Goal: Task Accomplishment & Management: Manage account settings

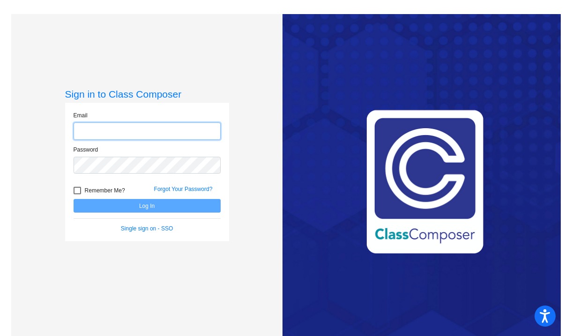
type input "[PERSON_NAME][EMAIL_ADDRESS][DOMAIN_NAME]"
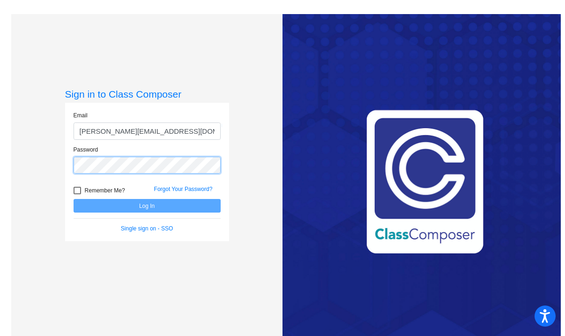
click at [145, 205] on button "Log In" at bounding box center [147, 206] width 147 height 14
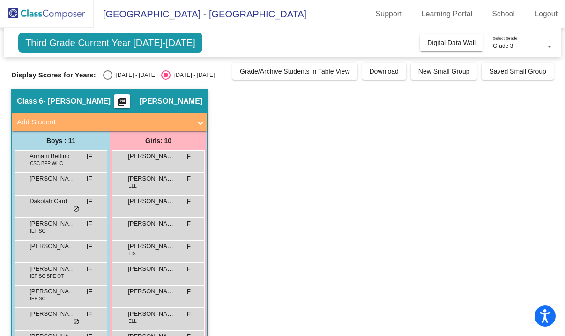
click at [119, 72] on div "[DATE] - [DATE]" at bounding box center [134, 75] width 44 height 8
click at [108, 80] on input "[DATE] - [DATE]" at bounding box center [107, 80] width 0 height 0
radio input "true"
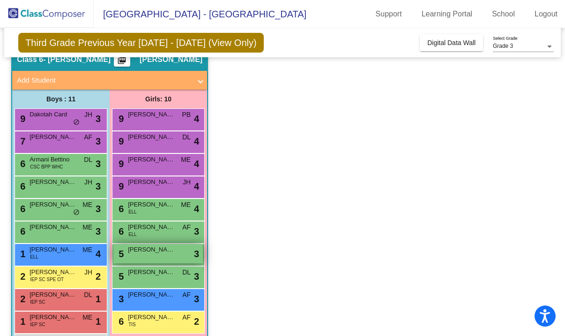
scroll to position [55, 0]
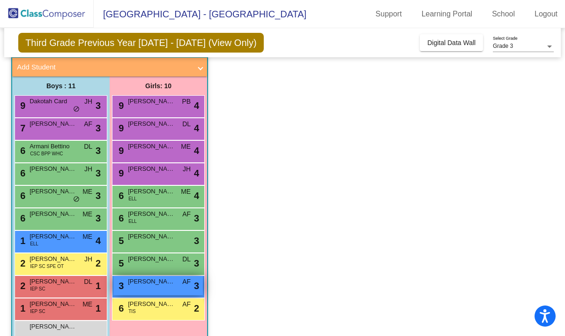
click at [168, 287] on div "3 [PERSON_NAME] AF lock do_not_disturb_alt 3" at bounding box center [158, 285] width 90 height 19
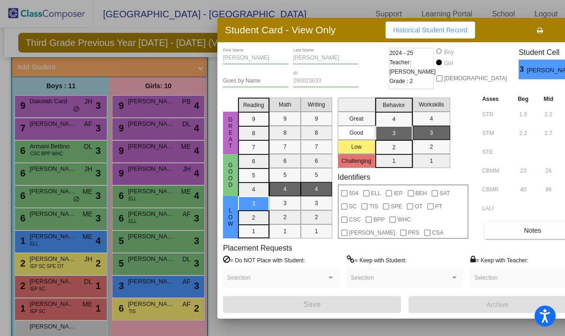
click at [154, 239] on div at bounding box center [282, 168] width 565 height 336
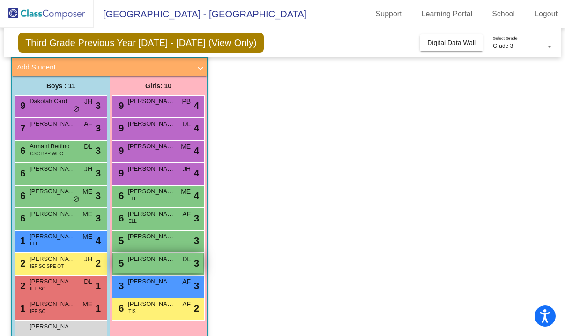
click at [165, 269] on div "5 [PERSON_NAME] lock do_not_disturb_alt 3" at bounding box center [158, 262] width 90 height 19
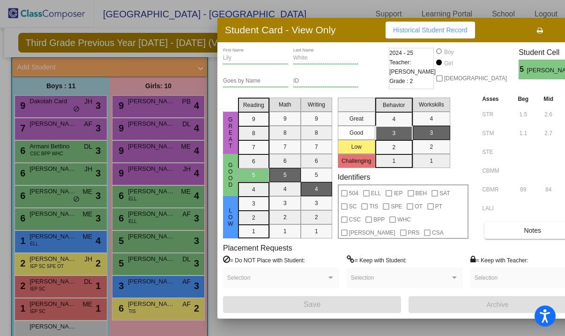
click at [160, 252] on div at bounding box center [282, 168] width 565 height 336
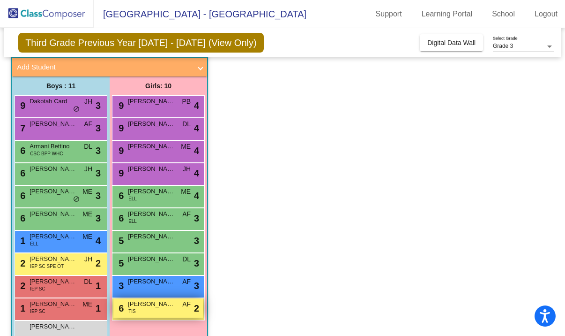
click at [160, 313] on div "6 [PERSON_NAME] TIS AF lock do_not_disturb_alt 2" at bounding box center [158, 307] width 90 height 19
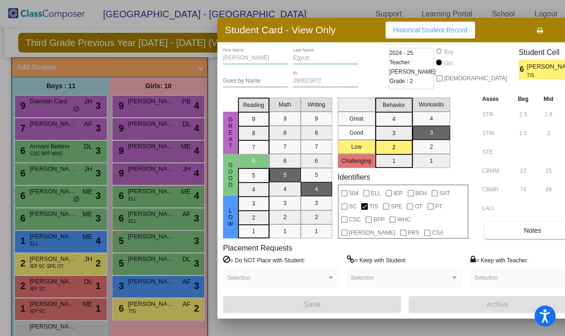
click at [156, 283] on div at bounding box center [282, 168] width 565 height 336
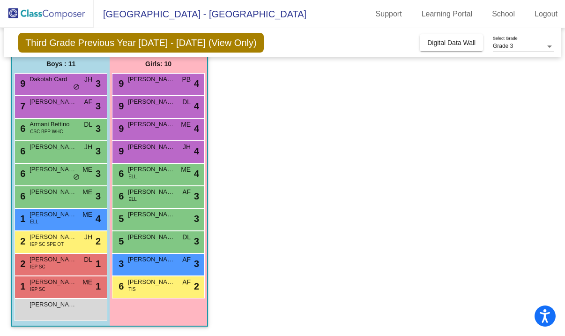
scroll to position [77, 0]
click at [41, 192] on span "[PERSON_NAME]" at bounding box center [53, 191] width 47 height 9
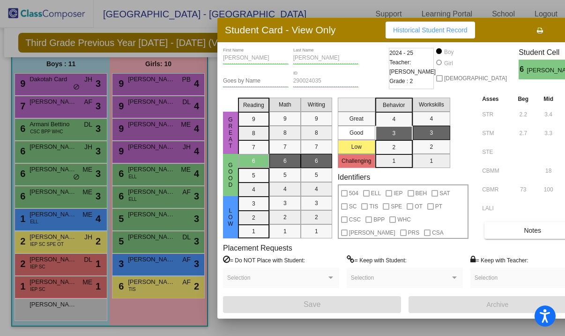
click at [108, 214] on div at bounding box center [282, 168] width 565 height 336
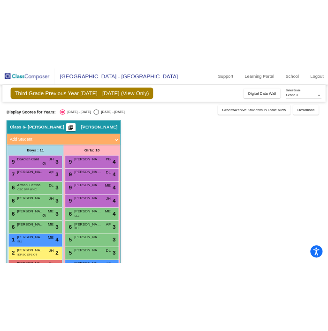
scroll to position [0, 0]
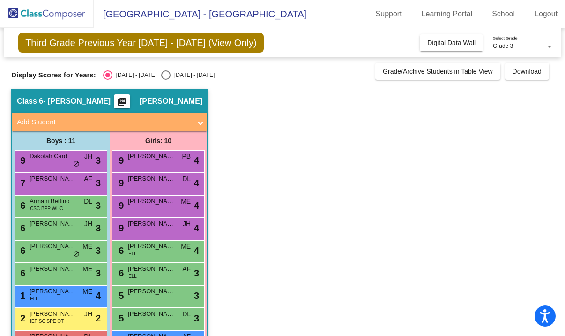
click at [161, 74] on div "Select an option" at bounding box center [165, 74] width 9 height 9
click at [165, 80] on input "[DATE] - [DATE]" at bounding box center [165, 80] width 0 height 0
radio input "true"
